Goal: Transaction & Acquisition: Purchase product/service

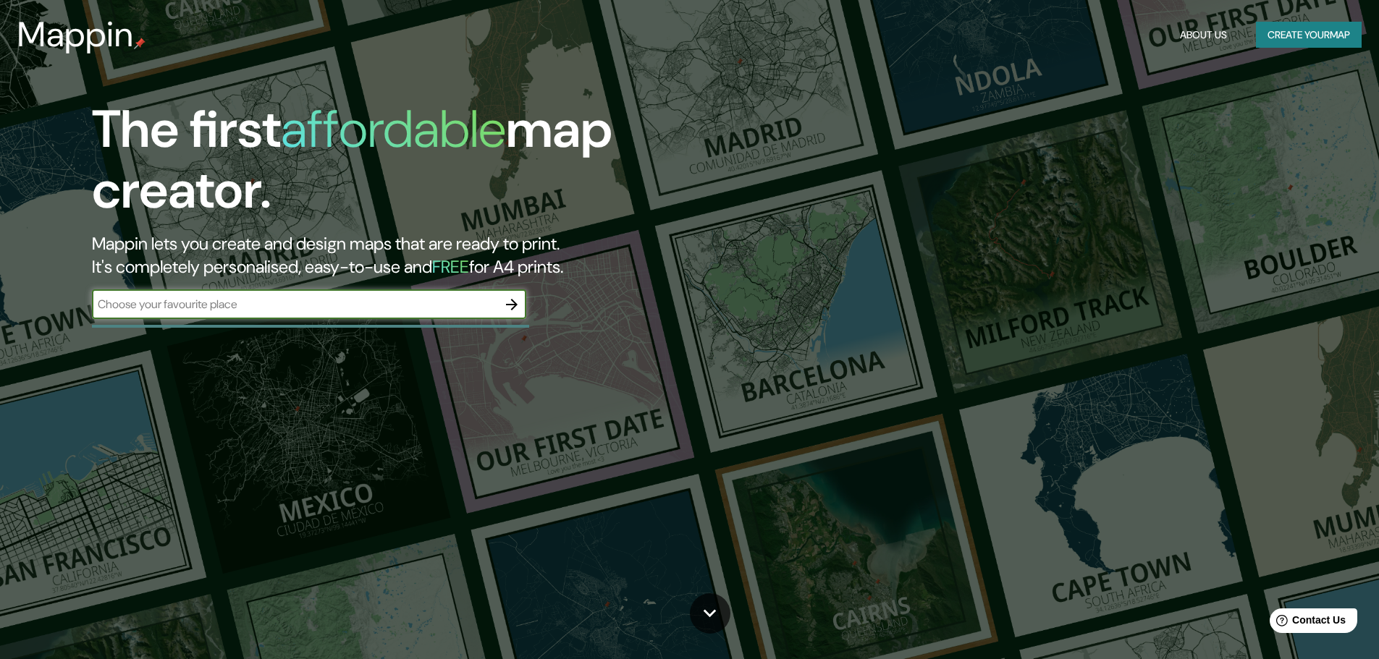
click at [293, 313] on input "text" at bounding box center [294, 304] width 405 height 17
type input "lima"
click at [512, 310] on icon "button" at bounding box center [511, 304] width 17 height 17
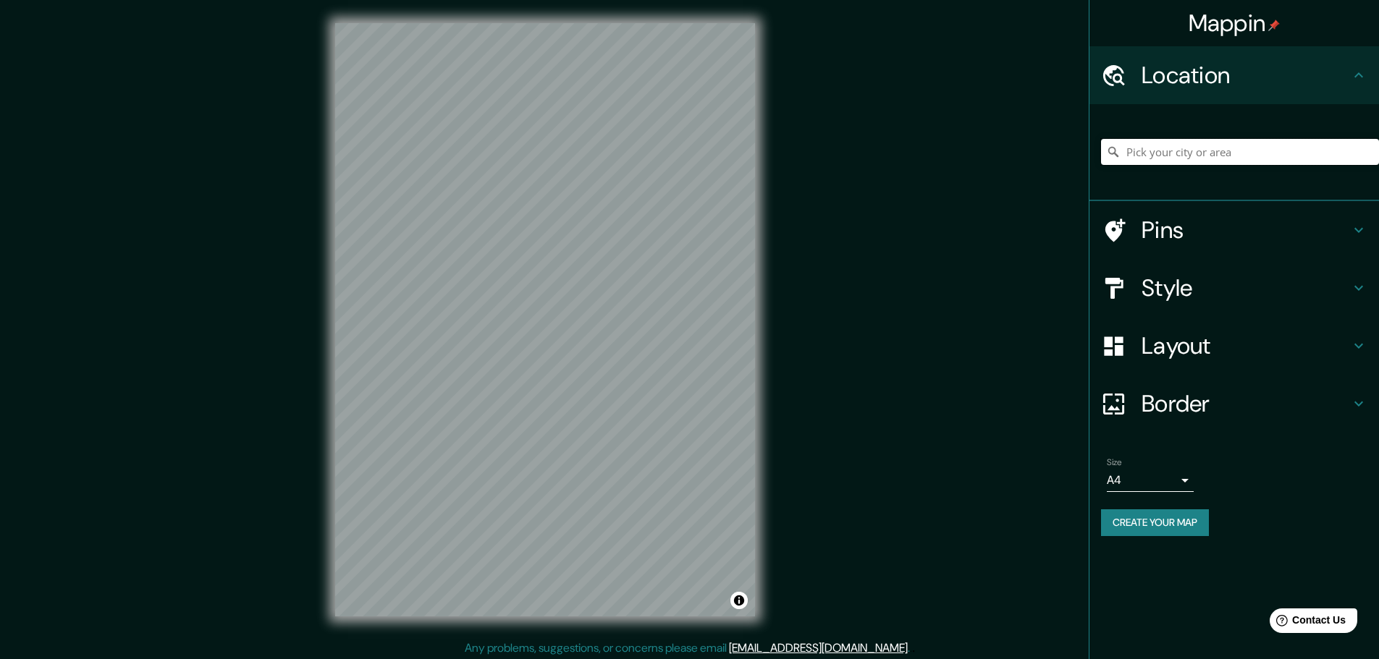
click at [1195, 152] on input "Pick your city or area" at bounding box center [1240, 152] width 278 height 26
click at [1220, 147] on input "[GEOGRAPHIC_DATA], [GEOGRAPHIC_DATA], [GEOGRAPHIC_DATA]" at bounding box center [1240, 152] width 278 height 26
click at [1284, 146] on input "[GEOGRAPHIC_DATA], [GEOGRAPHIC_DATA], [GEOGRAPHIC_DATA]" at bounding box center [1240, 152] width 278 height 26
drag, startPoint x: 1286, startPoint y: 153, endPoint x: 1158, endPoint y: 174, distance: 130.0
click at [1158, 174] on div "[GEOGRAPHIC_DATA], [GEOGRAPHIC_DATA], [GEOGRAPHIC_DATA]" at bounding box center [1240, 152] width 278 height 72
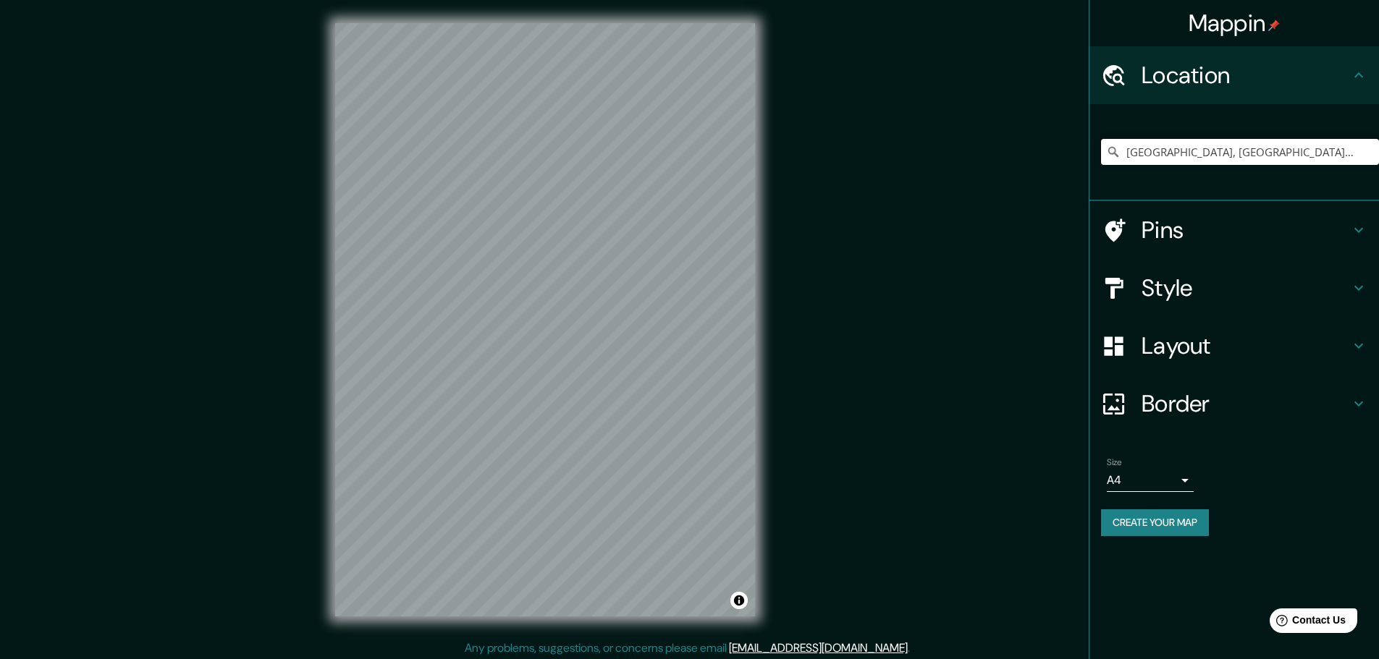
type input "[GEOGRAPHIC_DATA], [GEOGRAPHIC_DATA], [GEOGRAPHIC_DATA], [GEOGRAPHIC_DATA]"
click at [1333, 152] on input "[GEOGRAPHIC_DATA], [GEOGRAPHIC_DATA], [GEOGRAPHIC_DATA], [GEOGRAPHIC_DATA]" at bounding box center [1240, 152] width 278 height 26
click at [1191, 301] on h4 "Style" at bounding box center [1246, 288] width 208 height 29
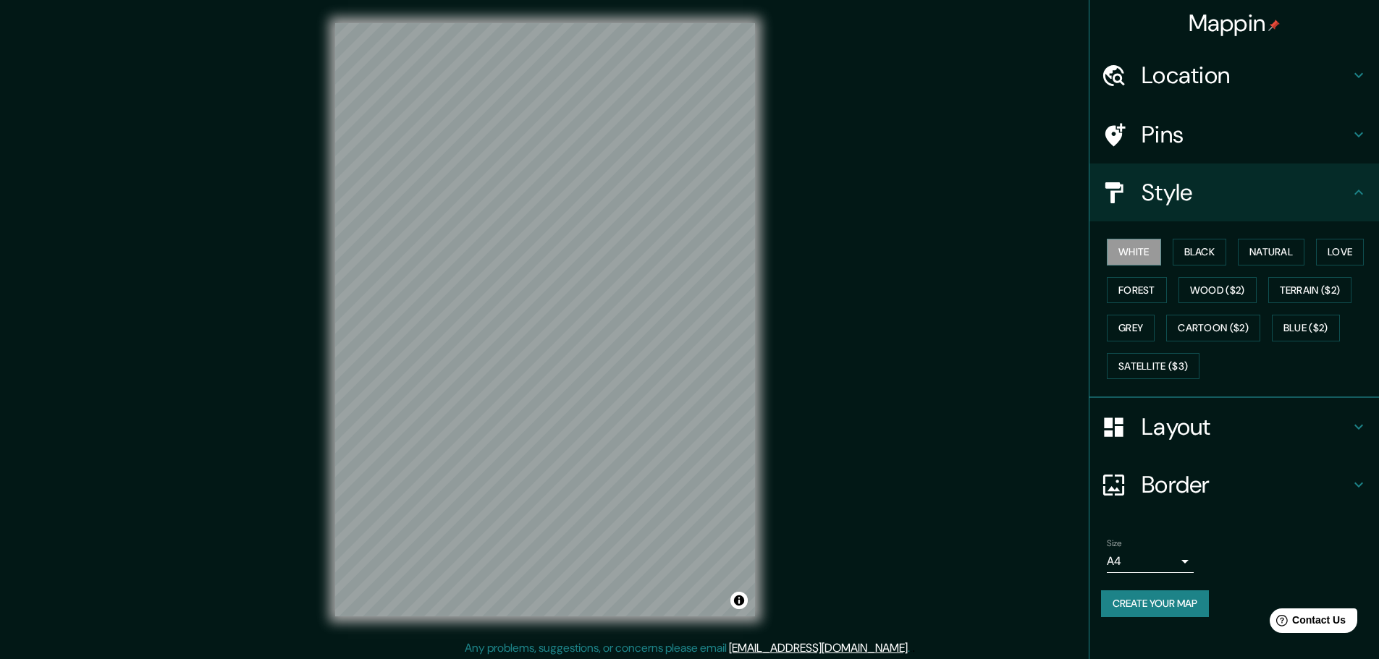
click at [1209, 269] on div "White Black Natural Love Forest Wood ($2) Terrain ($2) Grey Cartoon ($2) Blue (…" at bounding box center [1240, 309] width 278 height 152
click at [1205, 258] on button "Black" at bounding box center [1200, 252] width 54 height 27
click at [1266, 254] on button "Natural" at bounding box center [1271, 252] width 67 height 27
click at [1139, 255] on button "White" at bounding box center [1134, 252] width 54 height 27
click at [1141, 292] on button "Forest" at bounding box center [1137, 290] width 60 height 27
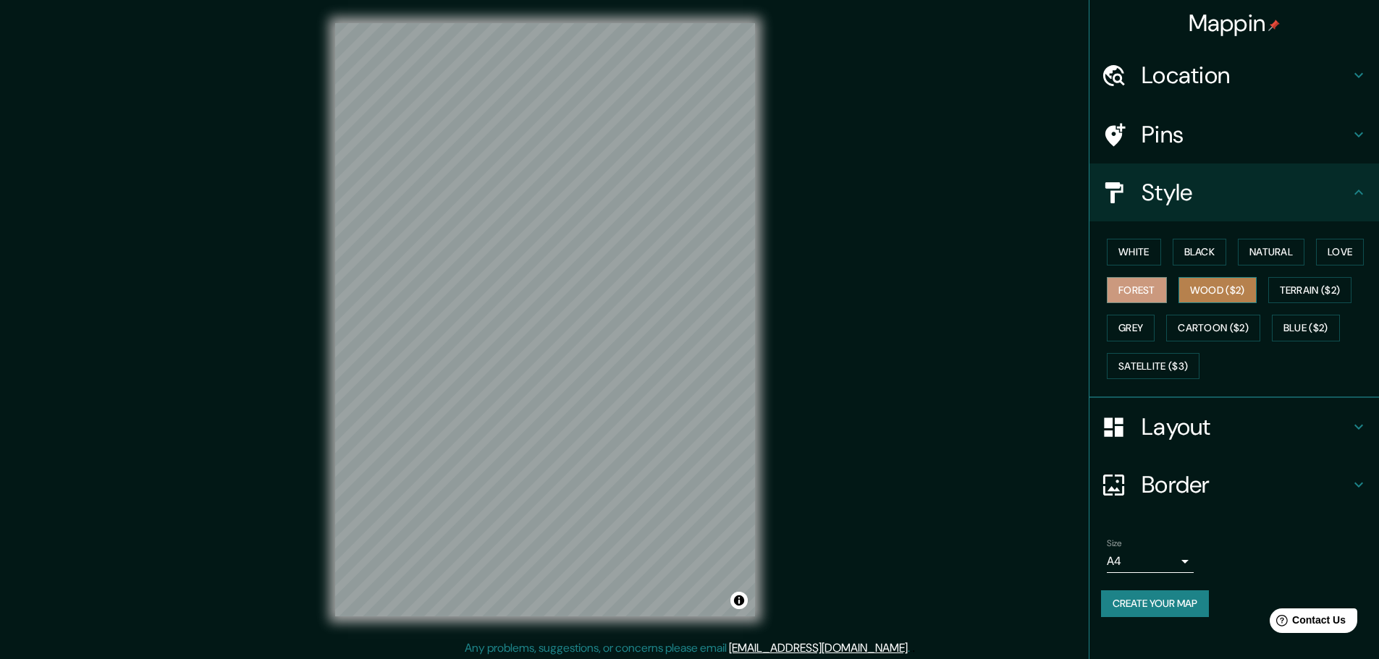
click at [1196, 292] on button "Wood ($2)" at bounding box center [1217, 290] width 78 height 27
click at [1293, 292] on button "Terrain ($2)" at bounding box center [1310, 290] width 84 height 27
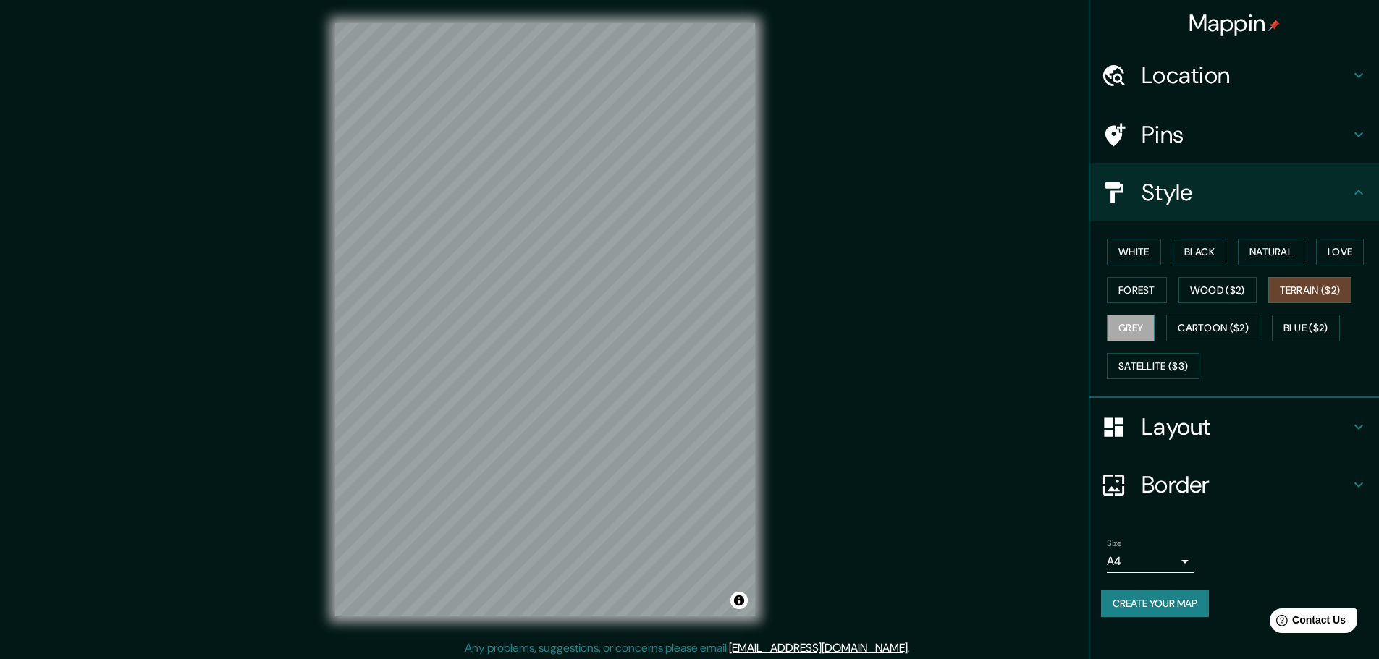
click at [1144, 329] on button "Grey" at bounding box center [1131, 328] width 48 height 27
click at [1186, 323] on button "Cartoon ($2)" at bounding box center [1213, 328] width 94 height 27
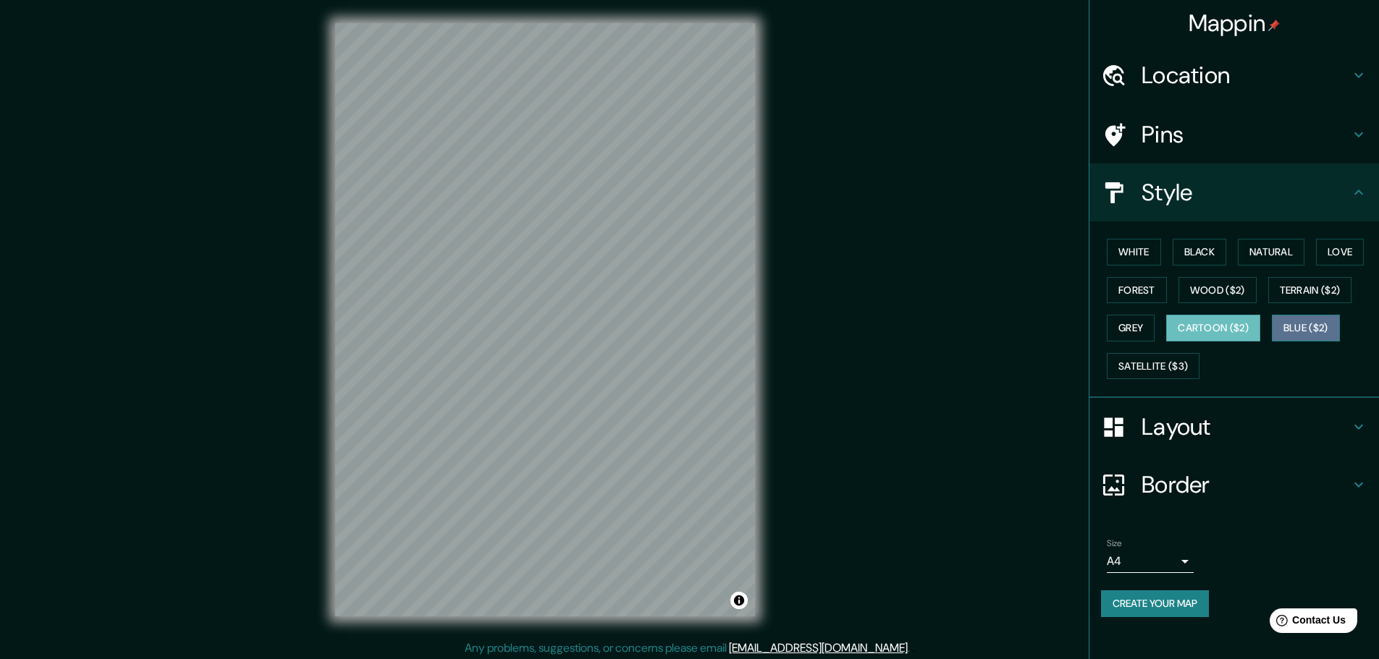
click at [1304, 329] on button "Blue ($2)" at bounding box center [1306, 328] width 68 height 27
click at [1336, 352] on div "White Black Natural Love Forest Wood ($2) Terrain ($2) Grey Cartoon ($2) Blue (…" at bounding box center [1240, 309] width 278 height 152
click at [1155, 253] on button "White" at bounding box center [1134, 252] width 54 height 27
click at [1182, 425] on h4 "Layout" at bounding box center [1246, 427] width 208 height 29
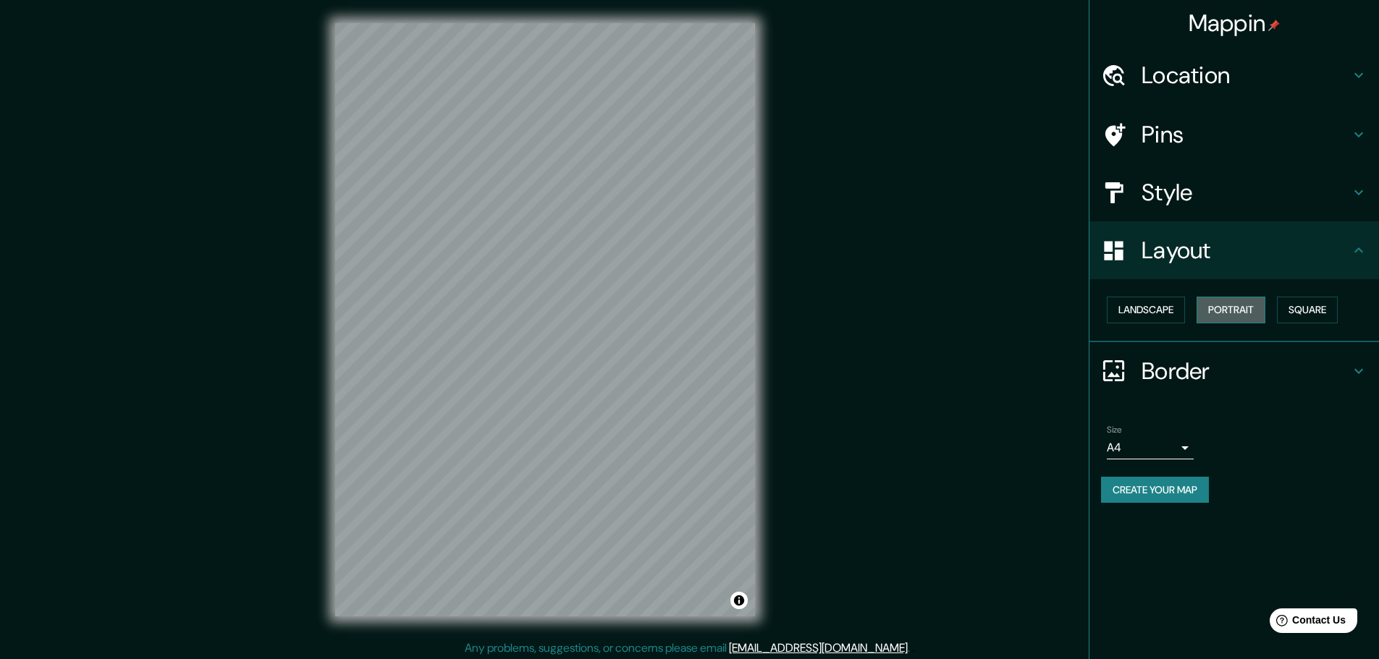
click at [1228, 316] on button "Portrait" at bounding box center [1231, 310] width 69 height 27
click at [1154, 313] on button "Landscape" at bounding box center [1146, 310] width 78 height 27
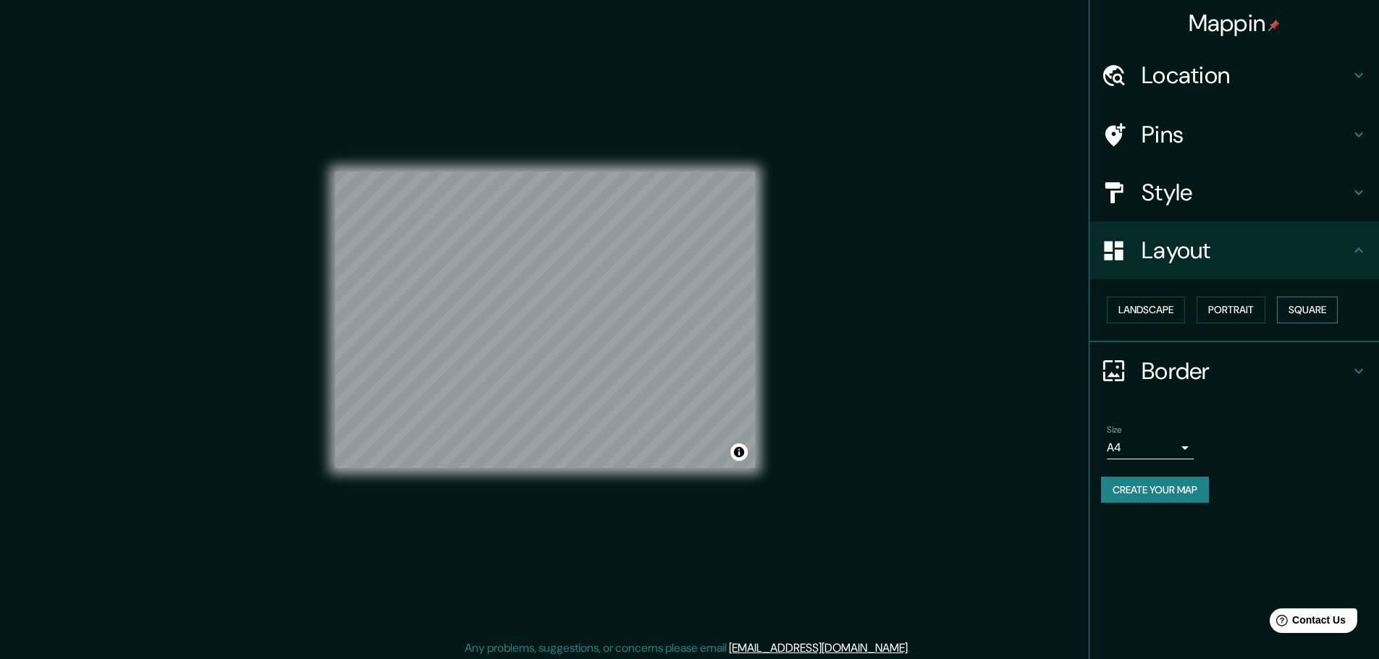
click at [1317, 311] on button "Square" at bounding box center [1307, 310] width 61 height 27
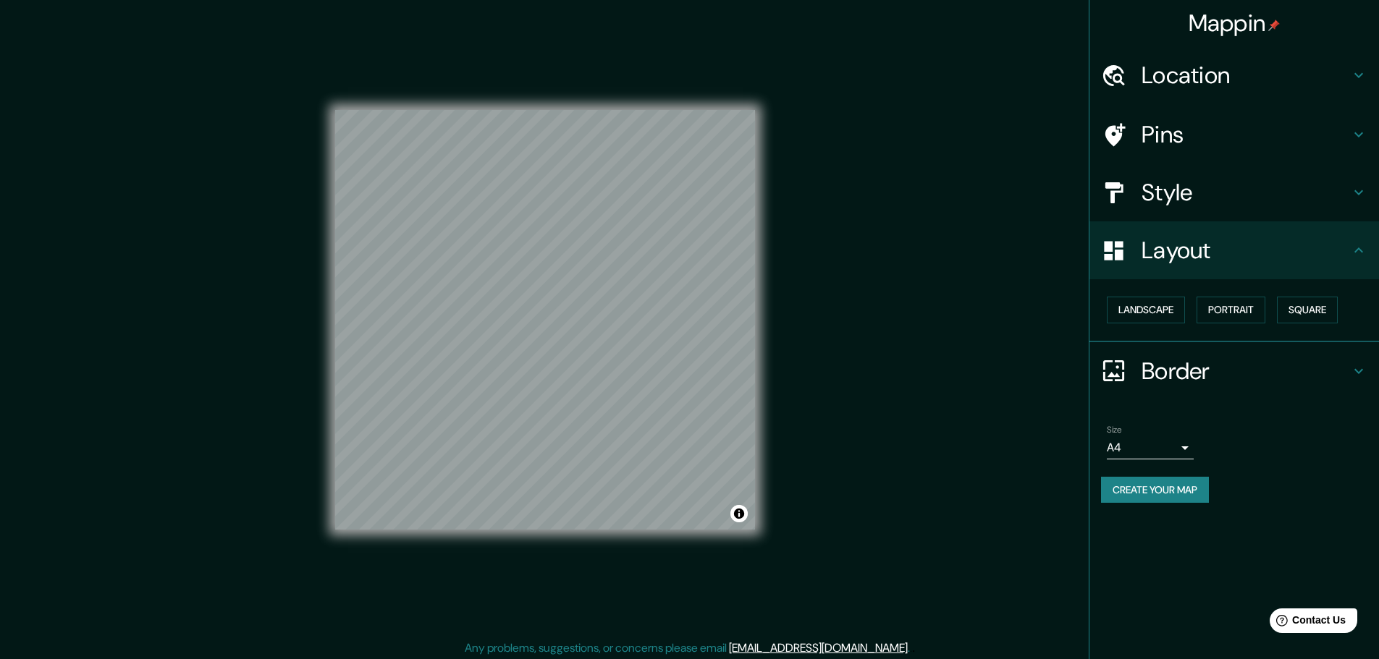
click at [1209, 374] on h4 "Border" at bounding box center [1246, 371] width 208 height 29
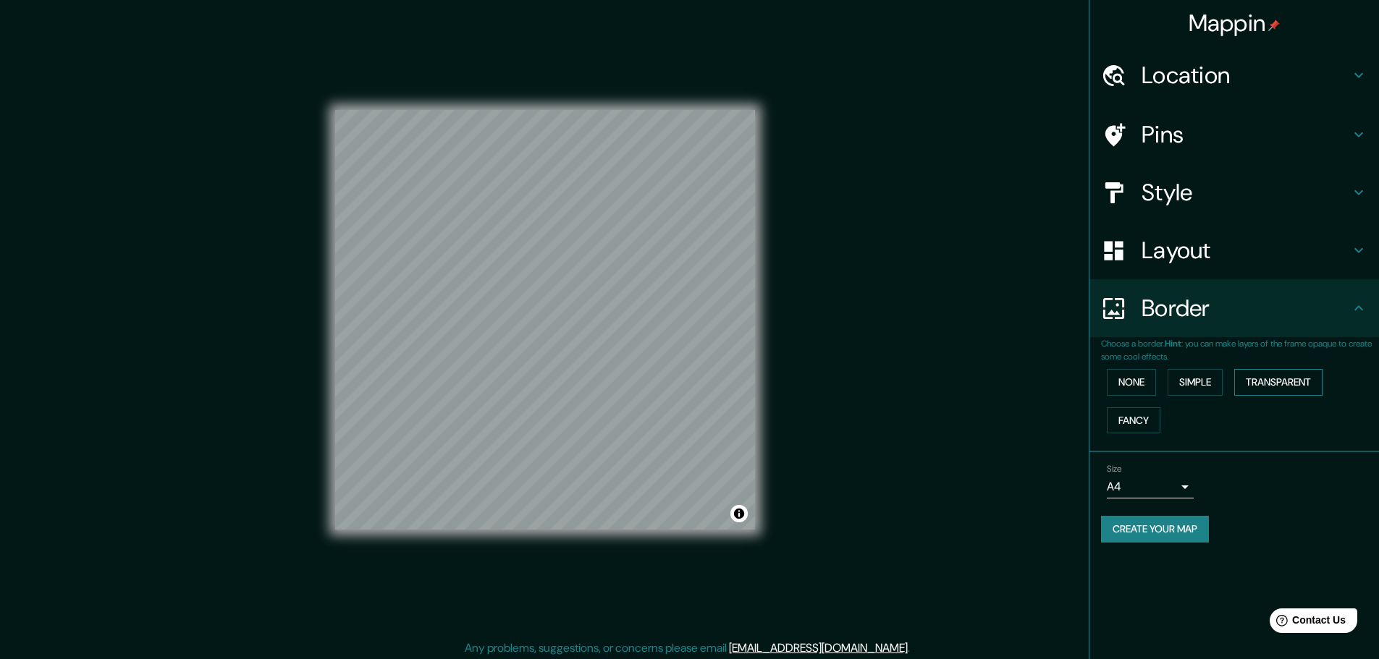
click at [1291, 377] on button "Transparent" at bounding box center [1278, 382] width 88 height 27
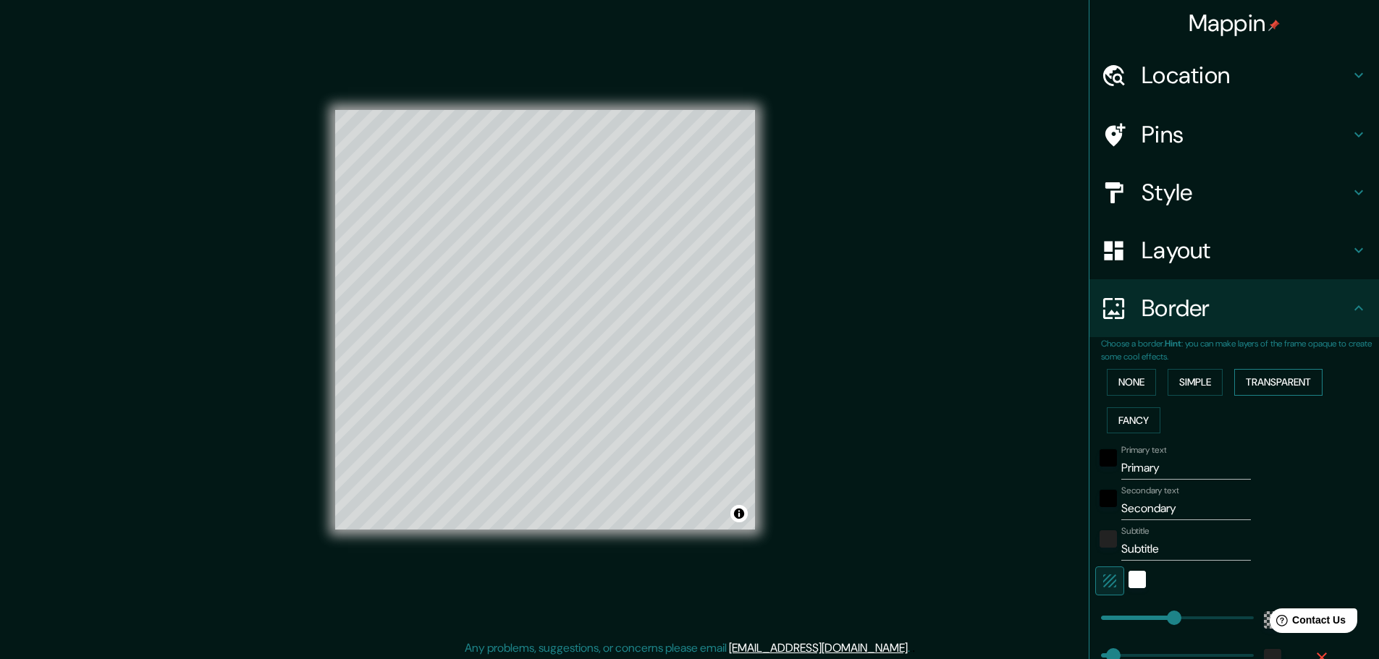
click at [1288, 378] on button "Transparent" at bounding box center [1278, 382] width 88 height 27
type input "278"
type input "46"
click at [1189, 381] on button "Simple" at bounding box center [1195, 382] width 55 height 27
click at [1128, 387] on button "None" at bounding box center [1131, 382] width 49 height 27
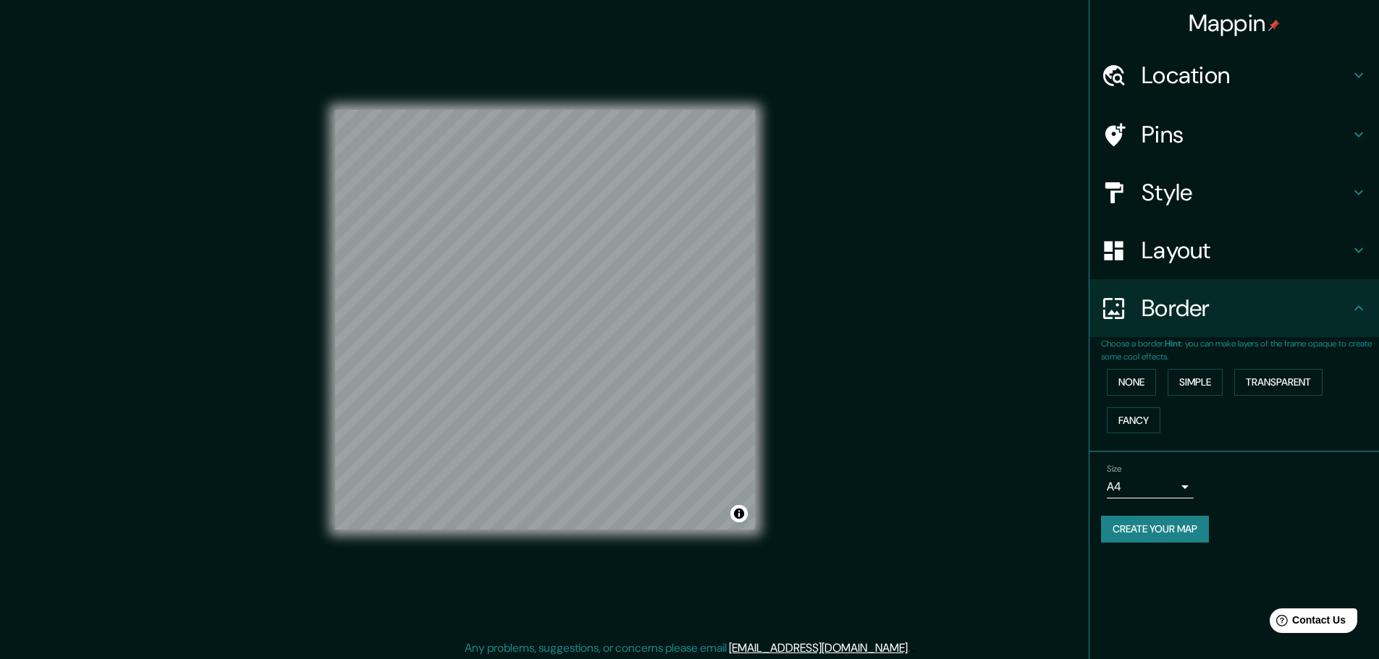
click at [1229, 399] on div "None Simple Transparent Fancy" at bounding box center [1240, 401] width 278 height 76
click at [1248, 305] on h4 "Border" at bounding box center [1246, 308] width 208 height 29
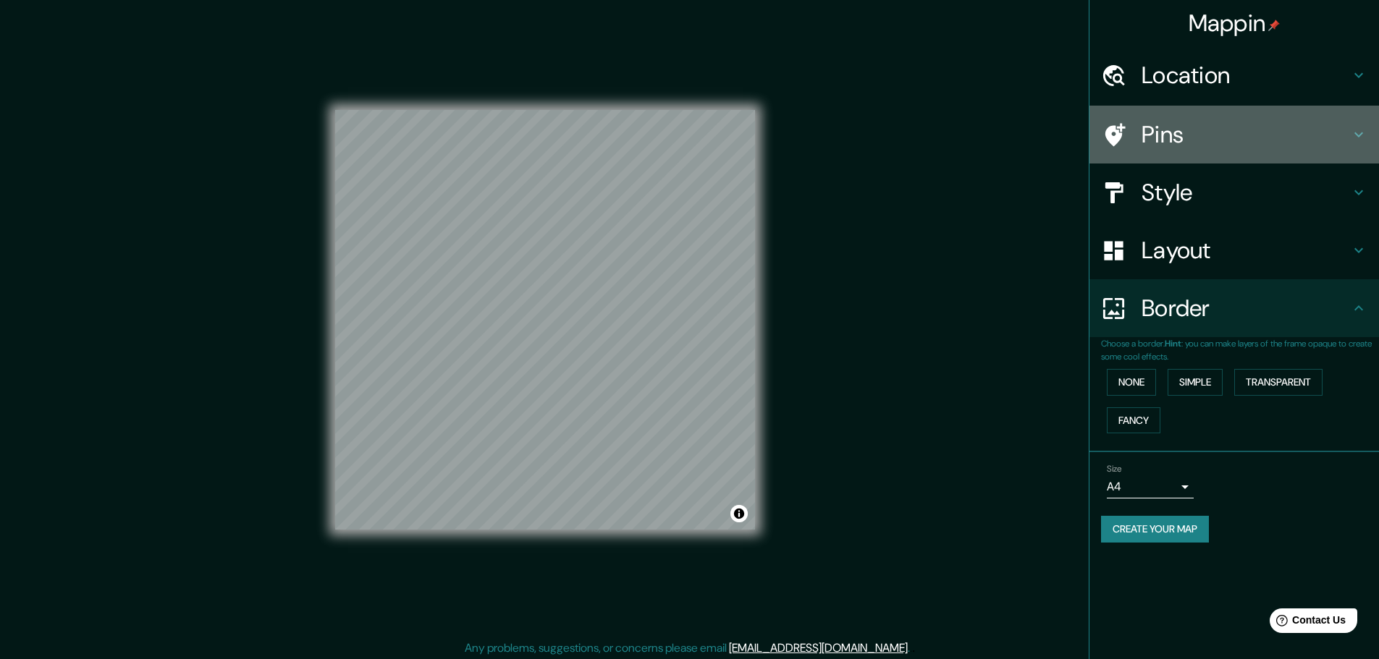
click at [1225, 137] on h4 "Pins" at bounding box center [1246, 134] width 208 height 29
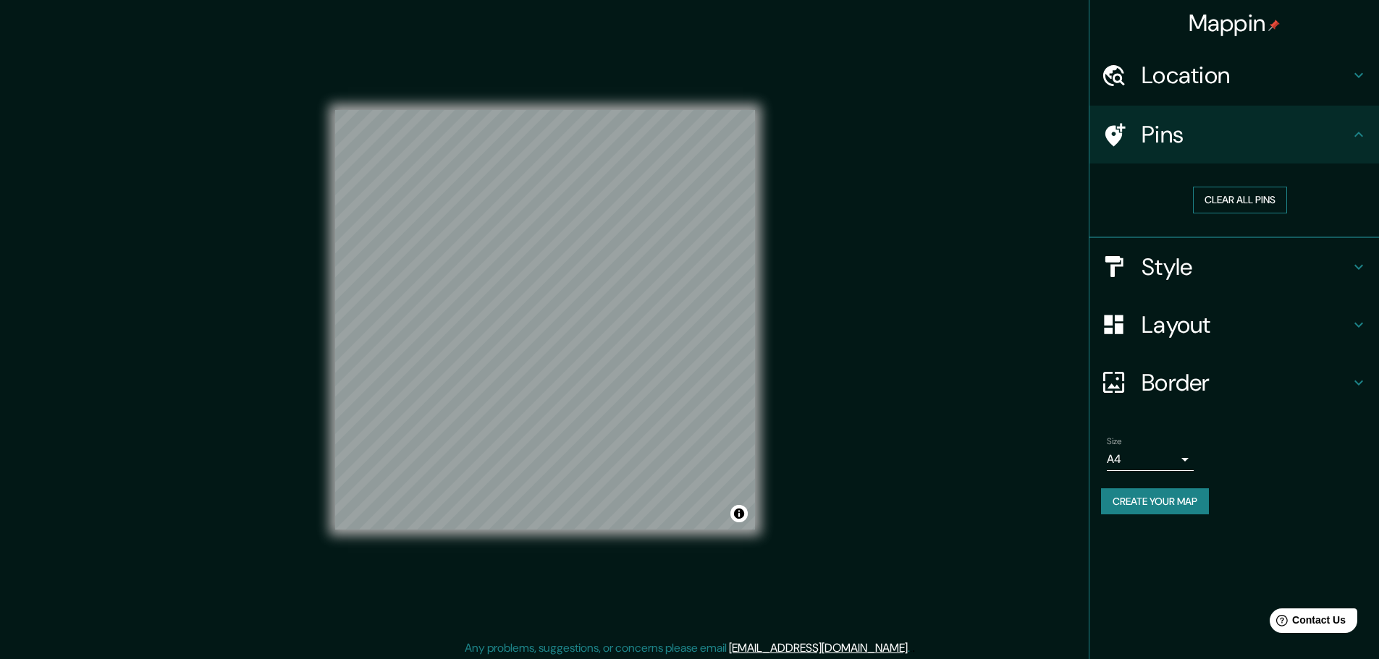
click at [1233, 208] on button "Clear all pins" at bounding box center [1240, 200] width 94 height 27
click at [1190, 126] on h4 "Pins" at bounding box center [1246, 134] width 208 height 29
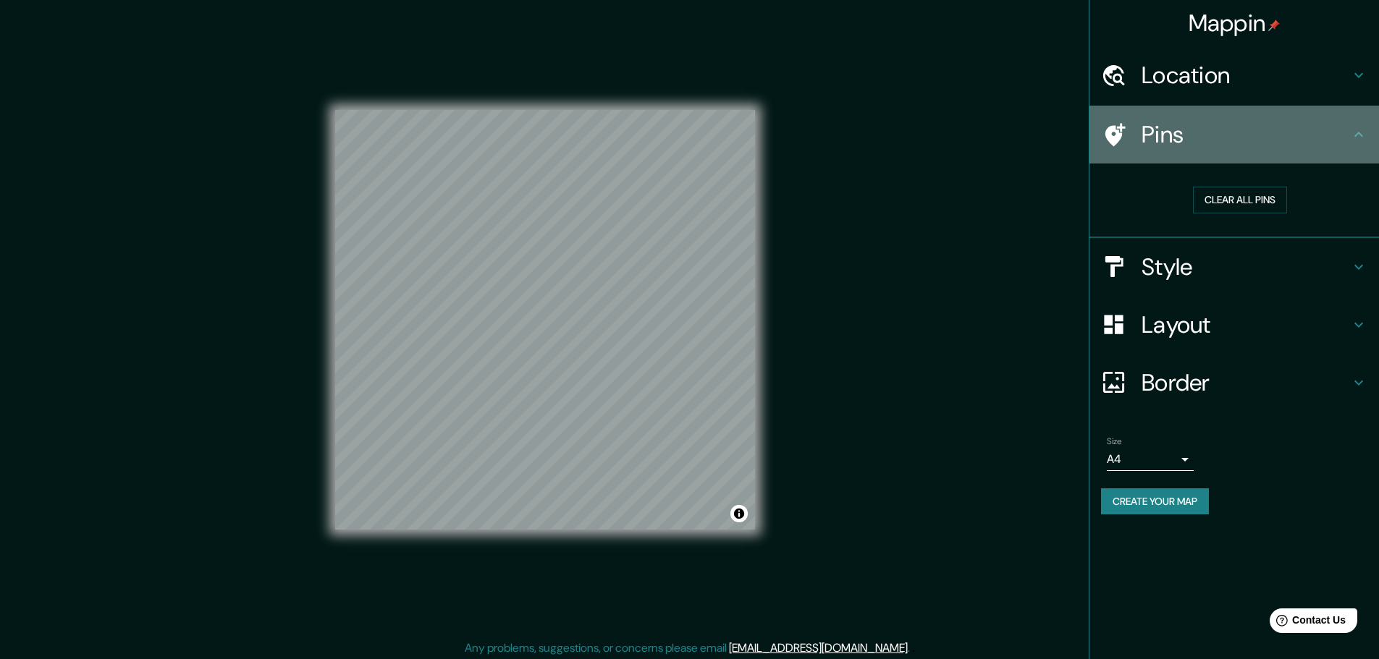
click at [1336, 147] on h4 "Pins" at bounding box center [1246, 134] width 208 height 29
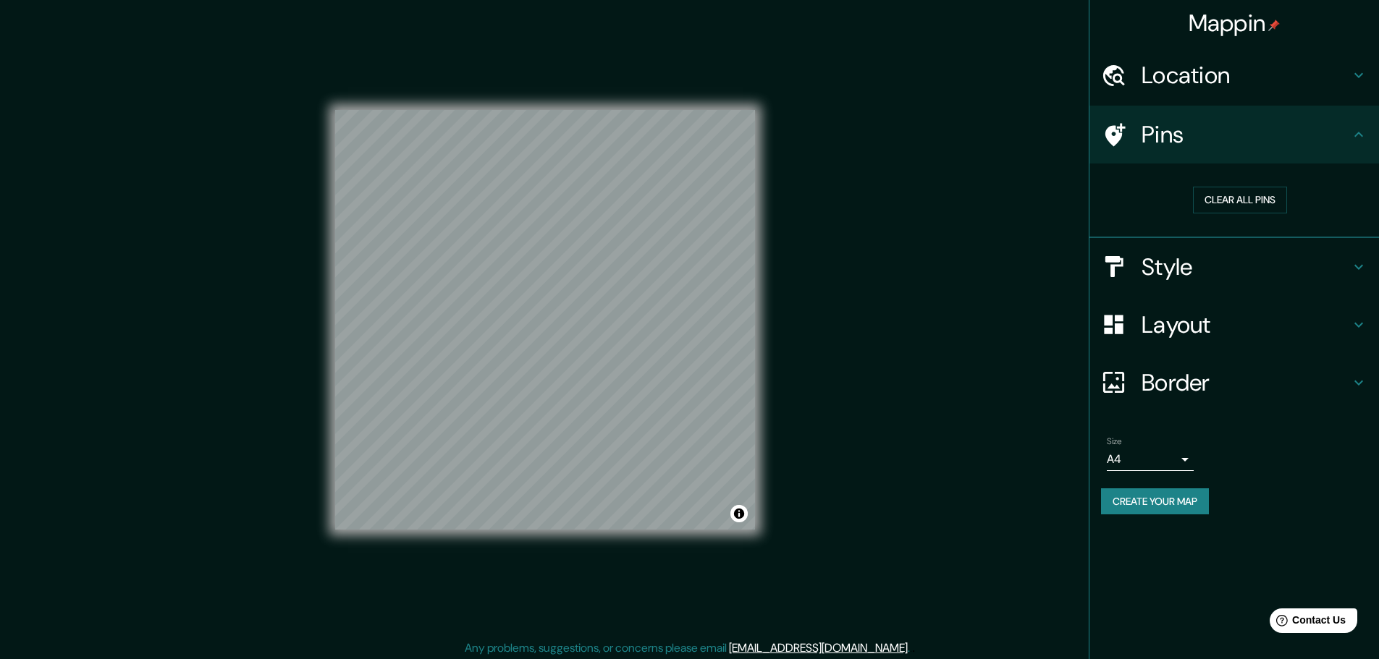
click at [1363, 139] on icon at bounding box center [1358, 134] width 17 height 17
click at [1165, 104] on ul "Location [GEOGRAPHIC_DATA], [GEOGRAPHIC_DATA], [GEOGRAPHIC_DATA], [GEOGRAPHIC_D…" at bounding box center [1234, 289] width 290 height 486
click at [1188, 75] on h4 "Location" at bounding box center [1246, 75] width 208 height 29
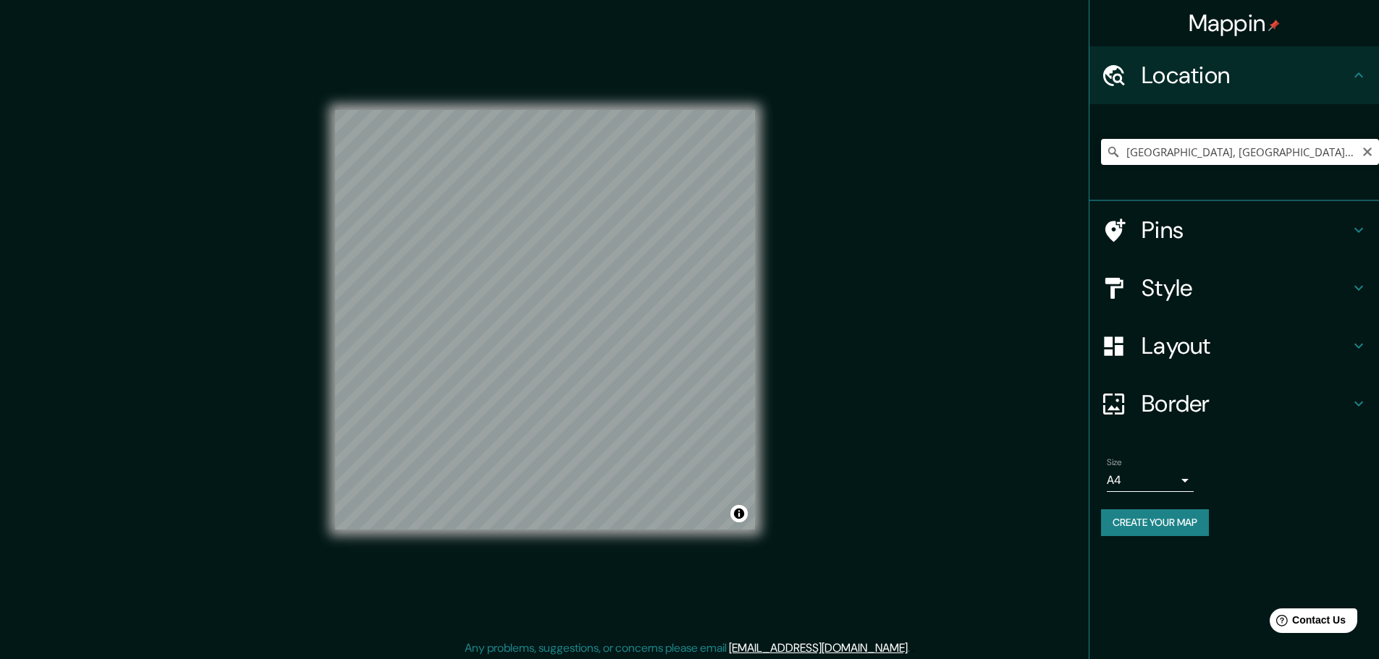
click at [1188, 77] on h4 "Location" at bounding box center [1246, 75] width 208 height 29
click at [1225, 302] on h4 "Style" at bounding box center [1246, 288] width 208 height 29
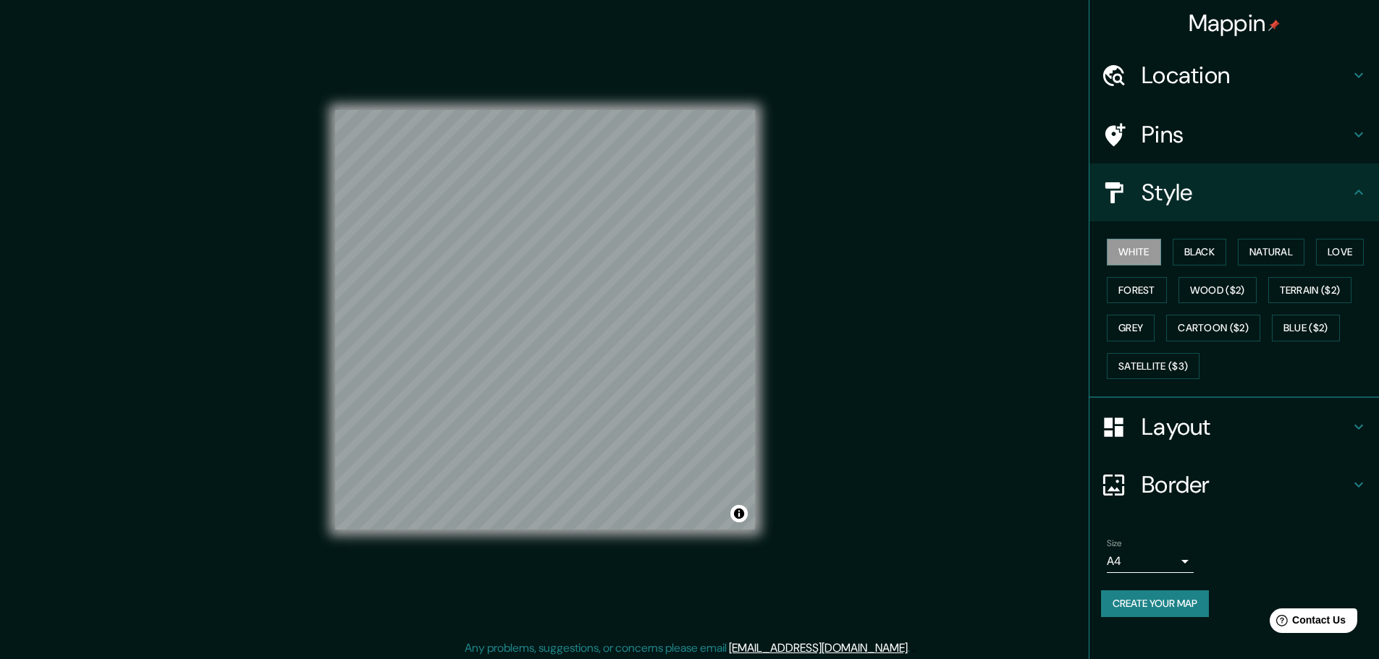
click at [1254, 381] on div "White Black Natural Love Forest Wood ($2) Terrain ($2) Grey Cartoon ($2) Blue (…" at bounding box center [1240, 309] width 278 height 152
click at [1196, 264] on button "Black" at bounding box center [1200, 252] width 54 height 27
click at [1278, 248] on button "Natural" at bounding box center [1271, 252] width 67 height 27
click at [1331, 251] on button "Love" at bounding box center [1340, 252] width 48 height 27
click at [1155, 292] on button "Forest" at bounding box center [1137, 290] width 60 height 27
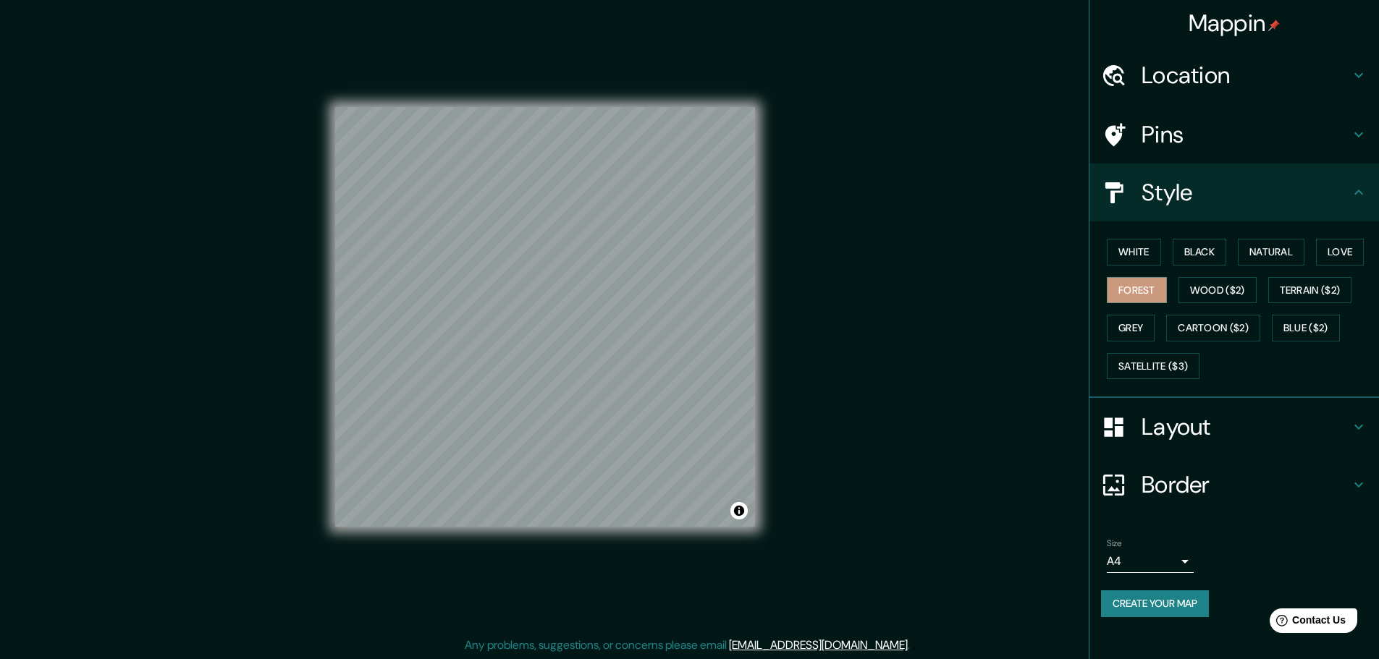
scroll to position [4, 0]
click at [1120, 336] on button "Grey" at bounding box center [1131, 328] width 48 height 27
click at [1295, 287] on button "Terrain ($2)" at bounding box center [1310, 290] width 84 height 27
click at [1121, 244] on button "White" at bounding box center [1134, 252] width 54 height 27
click at [1207, 251] on button "Black" at bounding box center [1200, 252] width 54 height 27
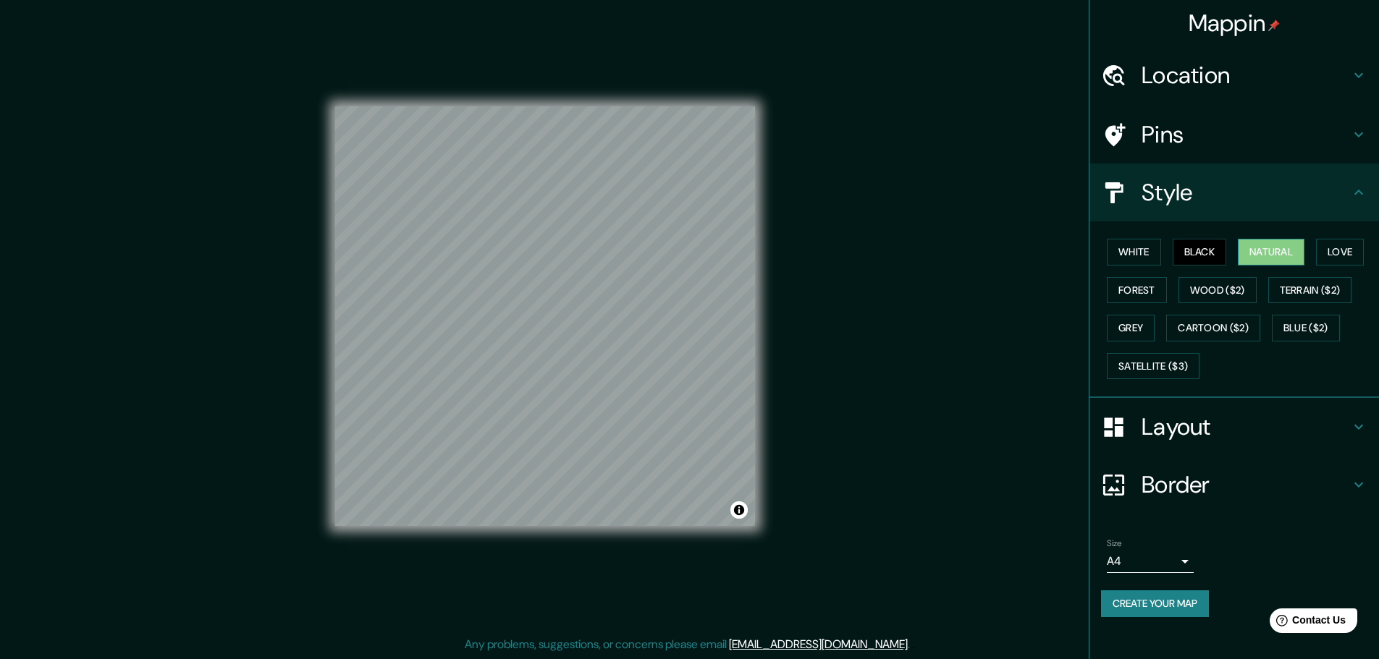
click at [1269, 252] on button "Natural" at bounding box center [1271, 252] width 67 height 27
click at [1342, 252] on button "Love" at bounding box center [1340, 252] width 48 height 27
click at [1151, 290] on button "Forest" at bounding box center [1137, 290] width 60 height 27
click at [1220, 325] on button "Cartoon ($2)" at bounding box center [1213, 328] width 94 height 27
click at [1131, 326] on button "Grey" at bounding box center [1131, 328] width 48 height 27
